Goal: Task Accomplishment & Management: Complete application form

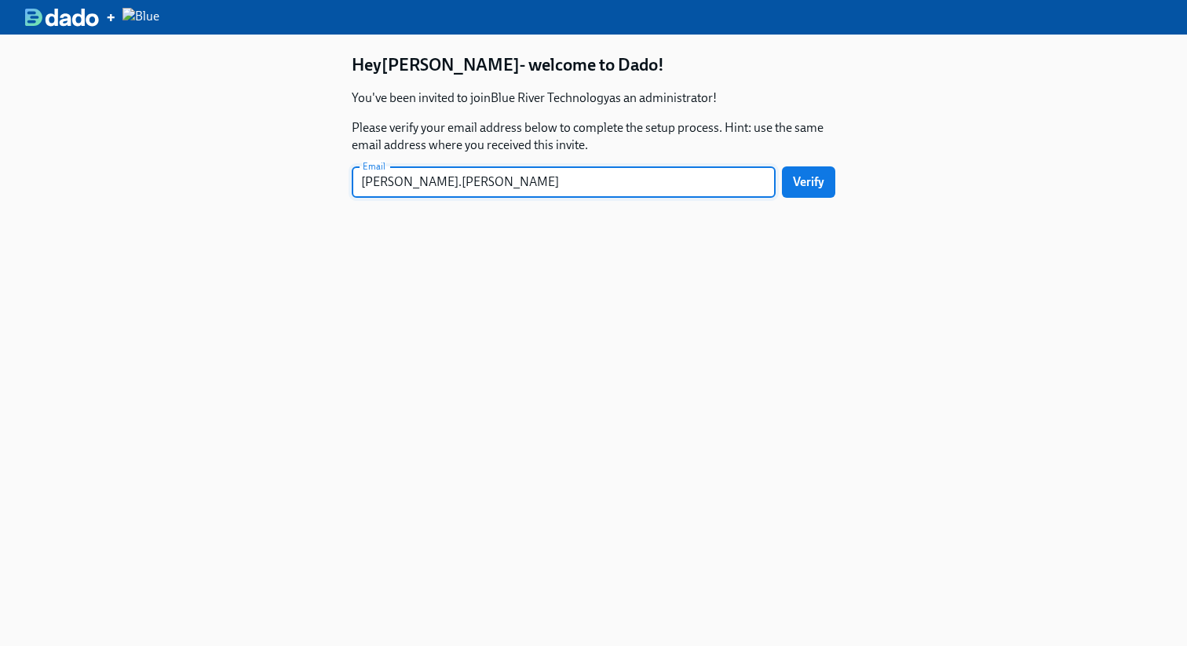
type input "[PERSON_NAME][EMAIL_ADDRESS][PERSON_NAME][DOMAIN_NAME]"
click at [807, 190] on button "Verify" at bounding box center [808, 181] width 53 height 31
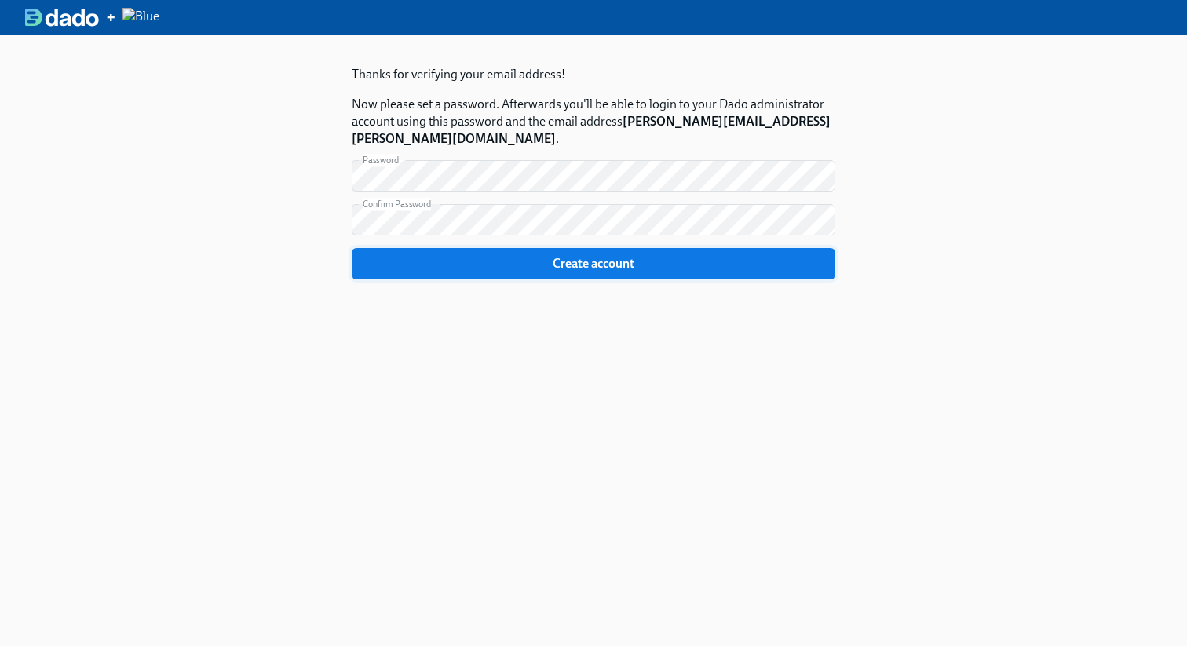
click at [601, 256] on span "Create account" at bounding box center [594, 264] width 462 height 16
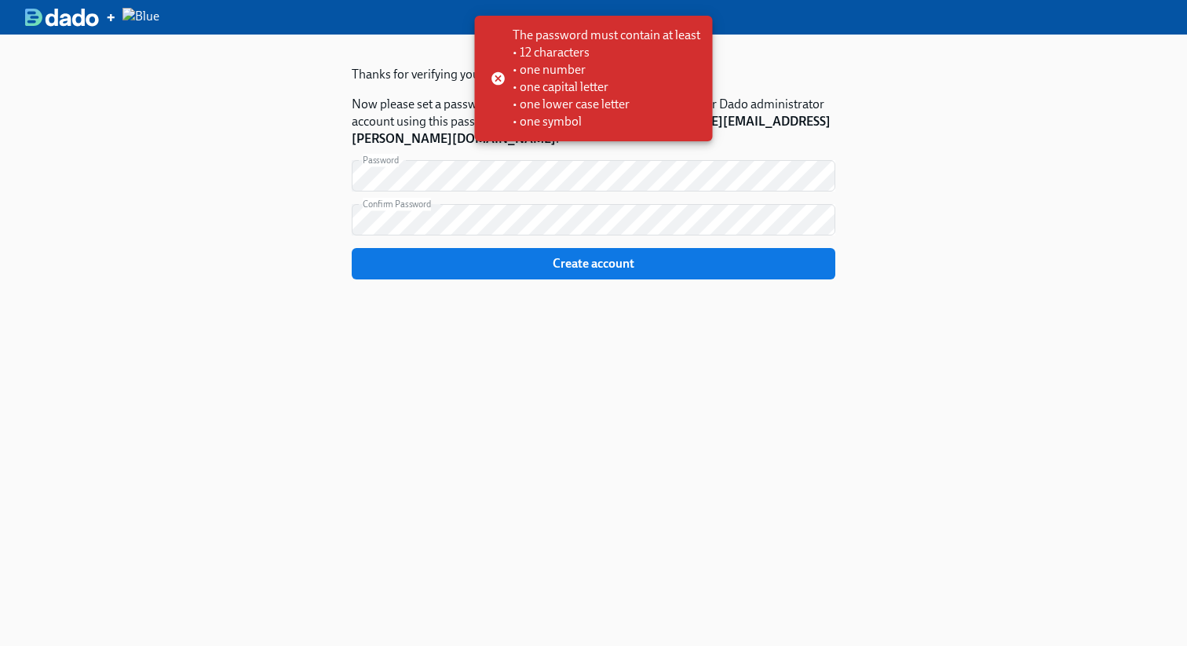
click at [296, 130] on div "Thanks for verifying your email address! Now please set a password. Afterwards …" at bounding box center [593, 358] width 1187 height 646
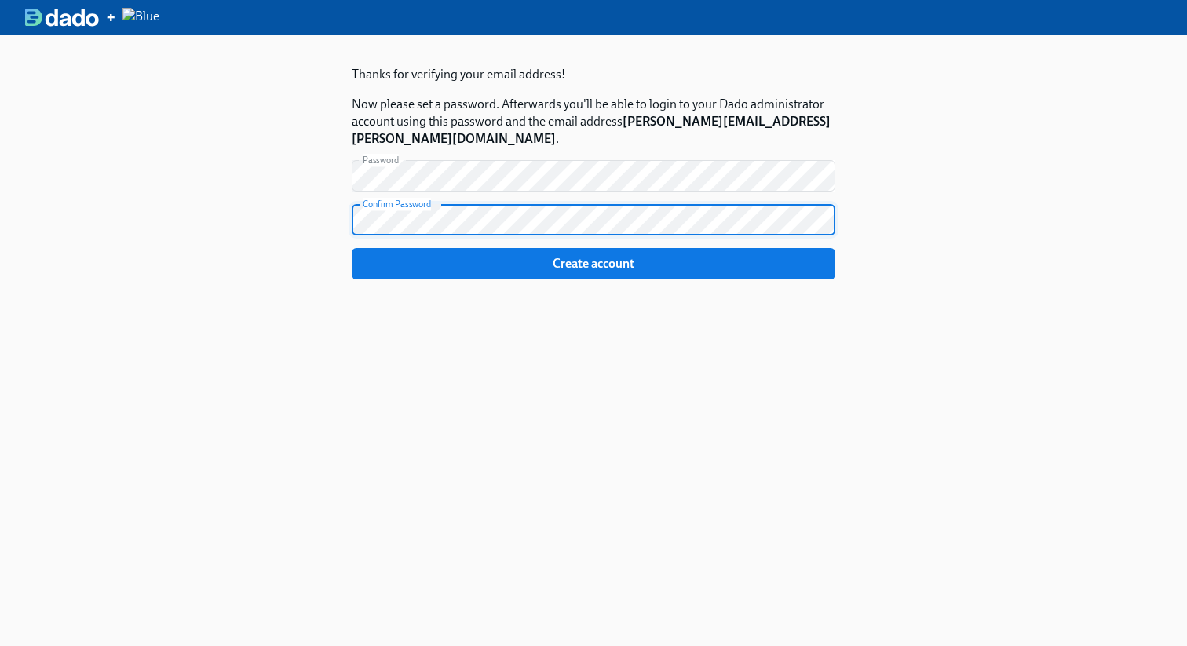
click at [352, 248] on button "Create account" at bounding box center [594, 263] width 484 height 31
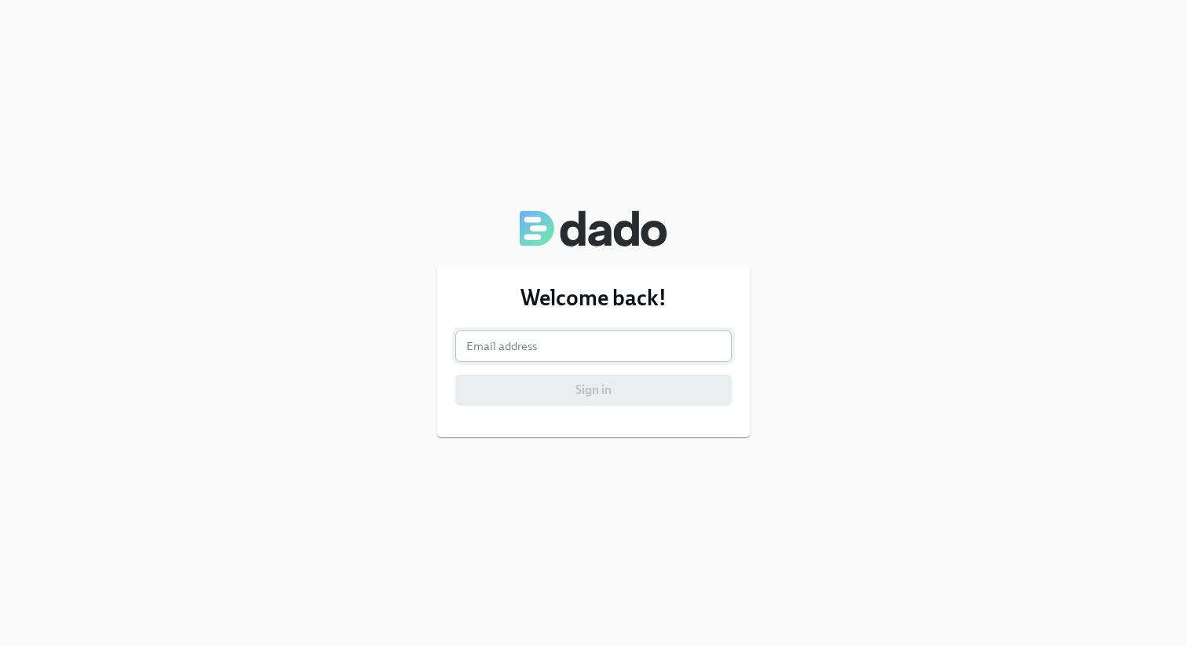
click at [550, 349] on input "email" at bounding box center [593, 345] width 276 height 31
type input "[PERSON_NAME][EMAIL_ADDRESS][PERSON_NAME][DOMAIN_NAME]"
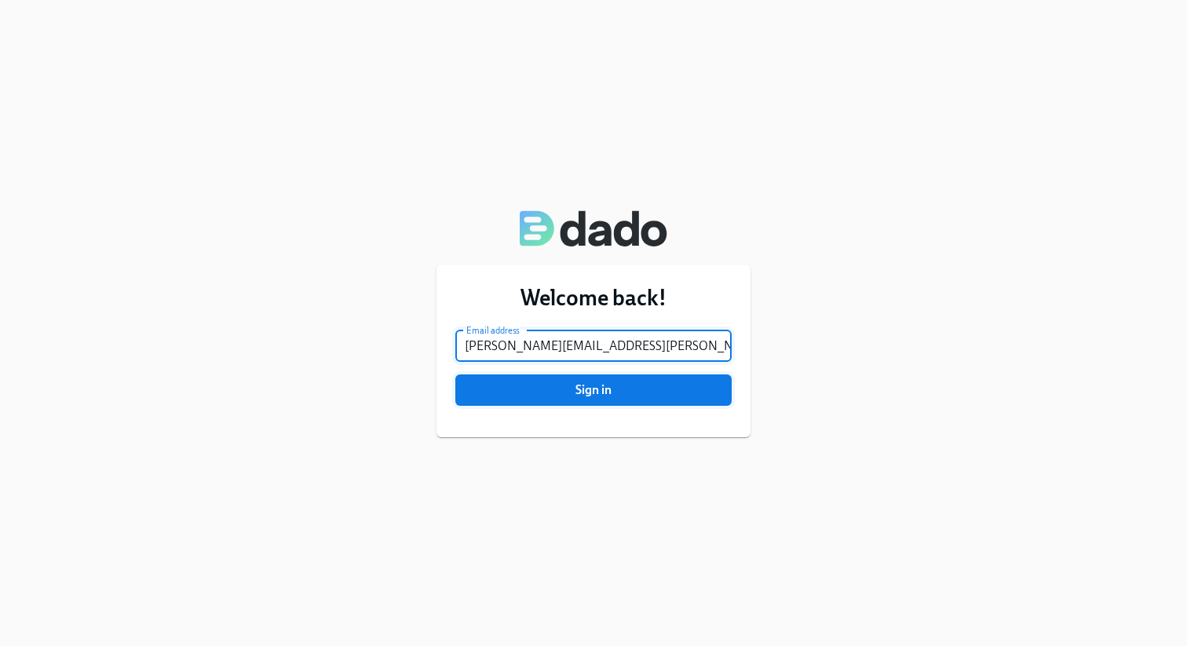
click at [605, 382] on span "Sign in" at bounding box center [593, 390] width 254 height 16
click at [455, 374] on button "Sign in" at bounding box center [593, 389] width 276 height 31
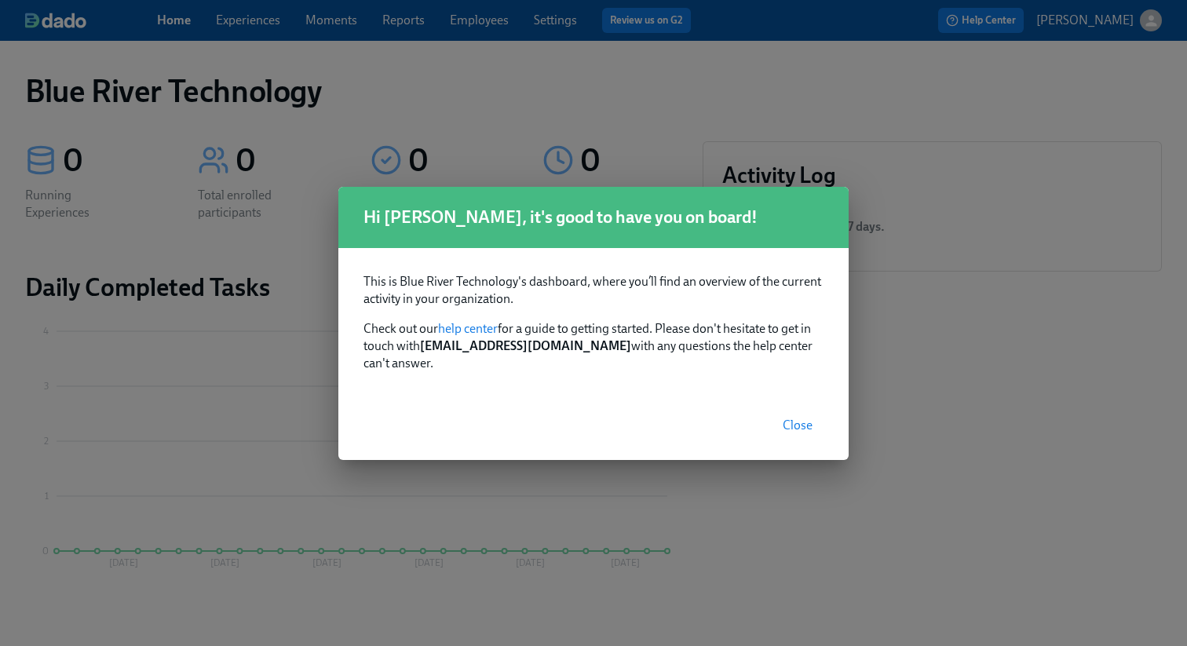
click at [806, 418] on span "Close" at bounding box center [798, 426] width 30 height 16
